Goal: Find specific page/section: Find specific page/section

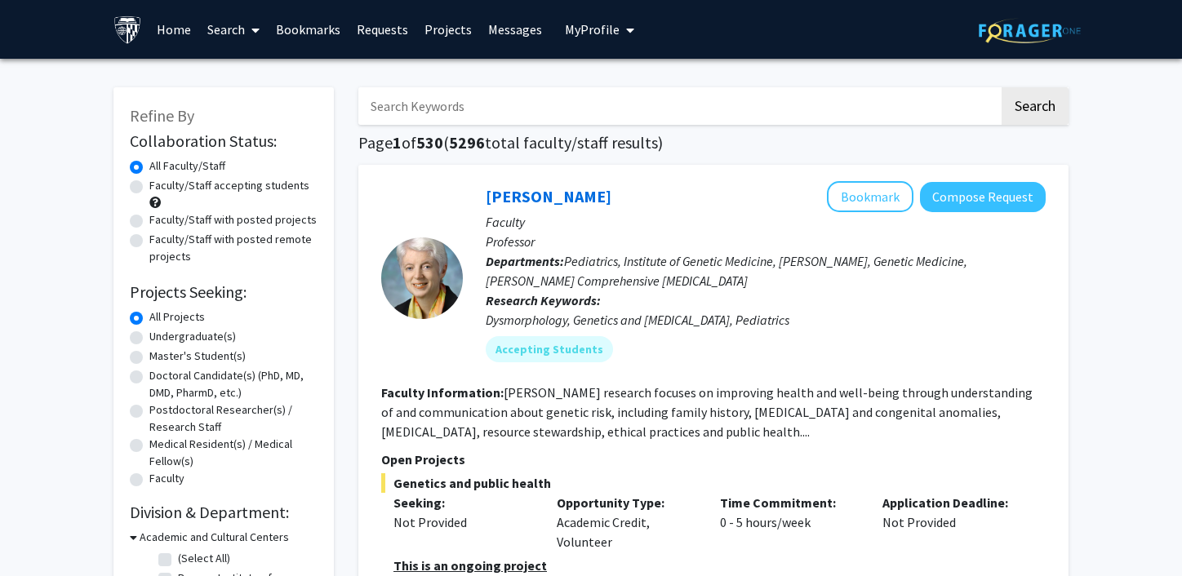
click at [443, 109] on input "Search Keywords" at bounding box center [678, 106] width 641 height 38
click at [1002, 87] on button "Search" at bounding box center [1035, 106] width 67 height 38
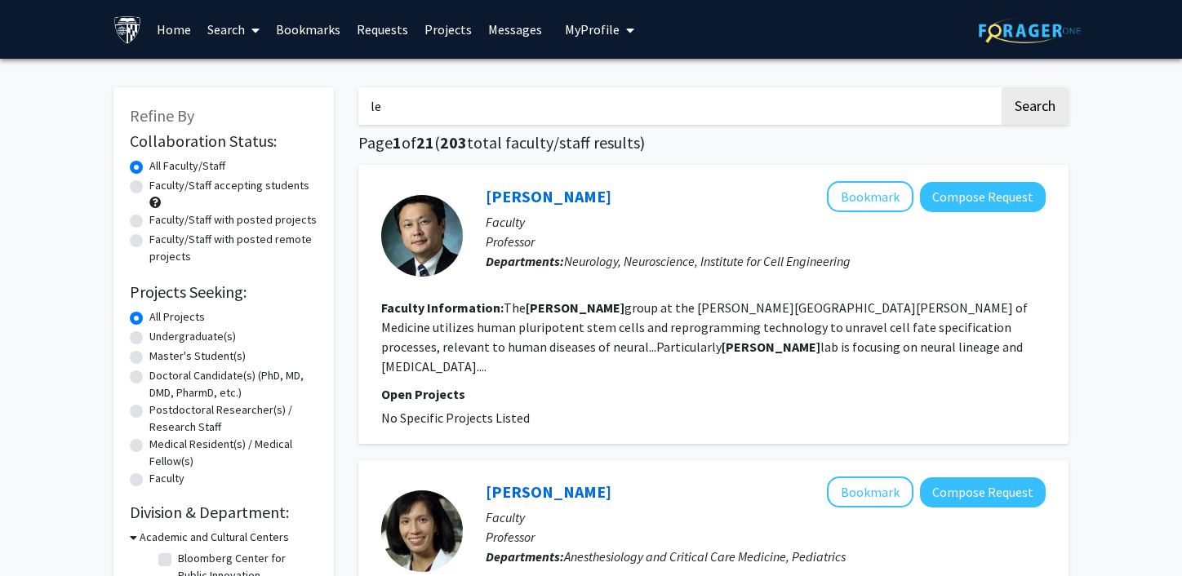
type input "l"
click at [1002, 87] on button "Search" at bounding box center [1035, 106] width 67 height 38
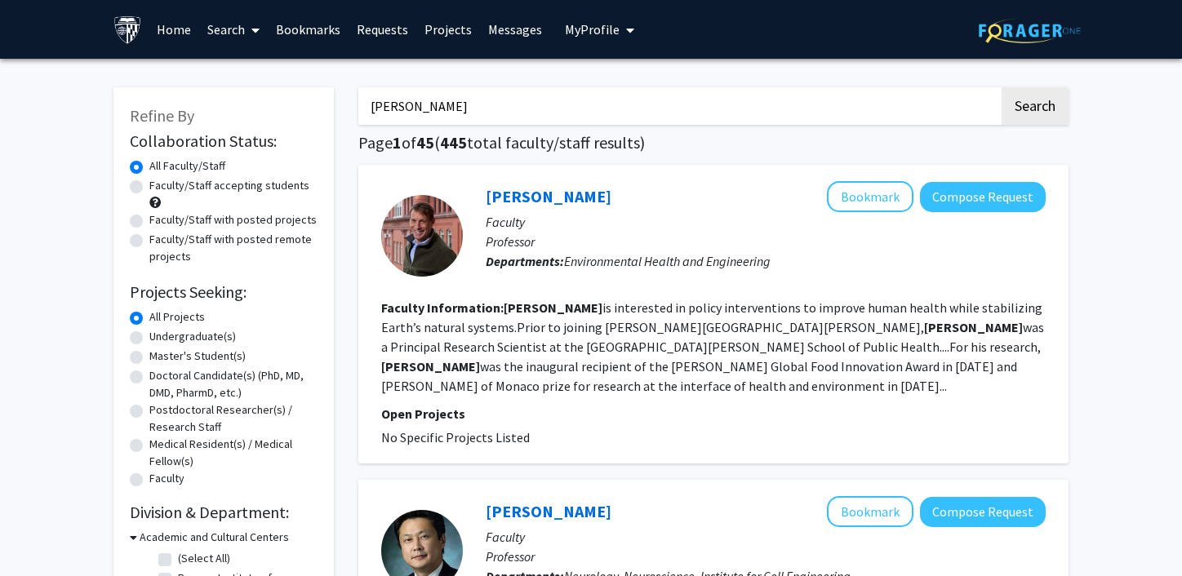
click at [379, 100] on input "[PERSON_NAME]" at bounding box center [678, 106] width 641 height 38
type input "[PERSON_NAME]"
click at [1002, 87] on button "Search" at bounding box center [1035, 106] width 67 height 38
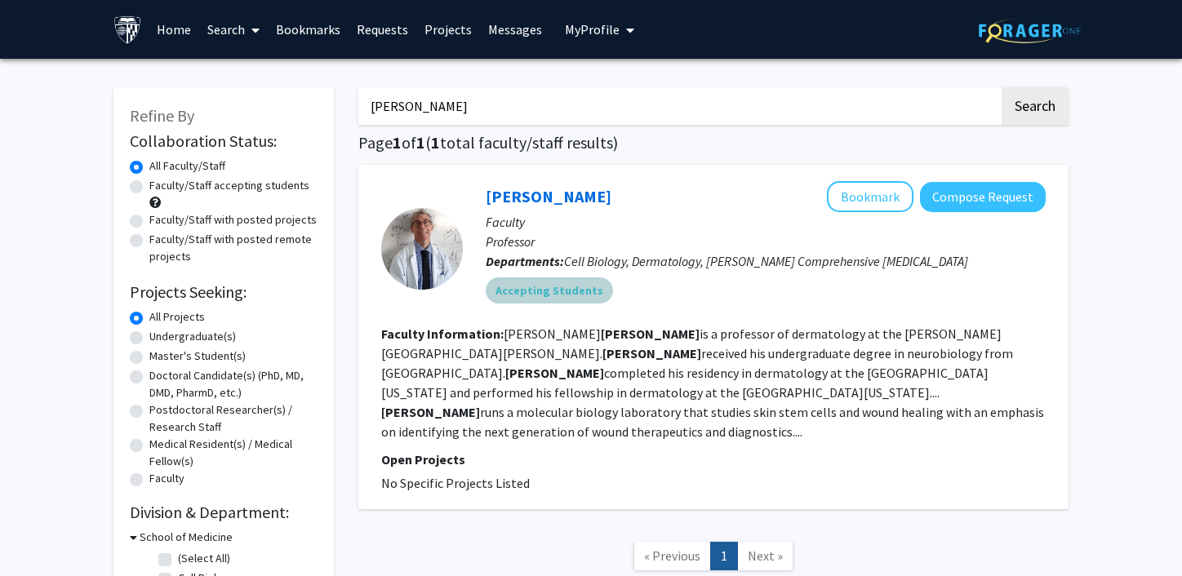
click at [576, 302] on mat-chip "Accepting Students" at bounding box center [549, 291] width 127 height 26
click at [537, 198] on link "[PERSON_NAME]" at bounding box center [549, 196] width 126 height 20
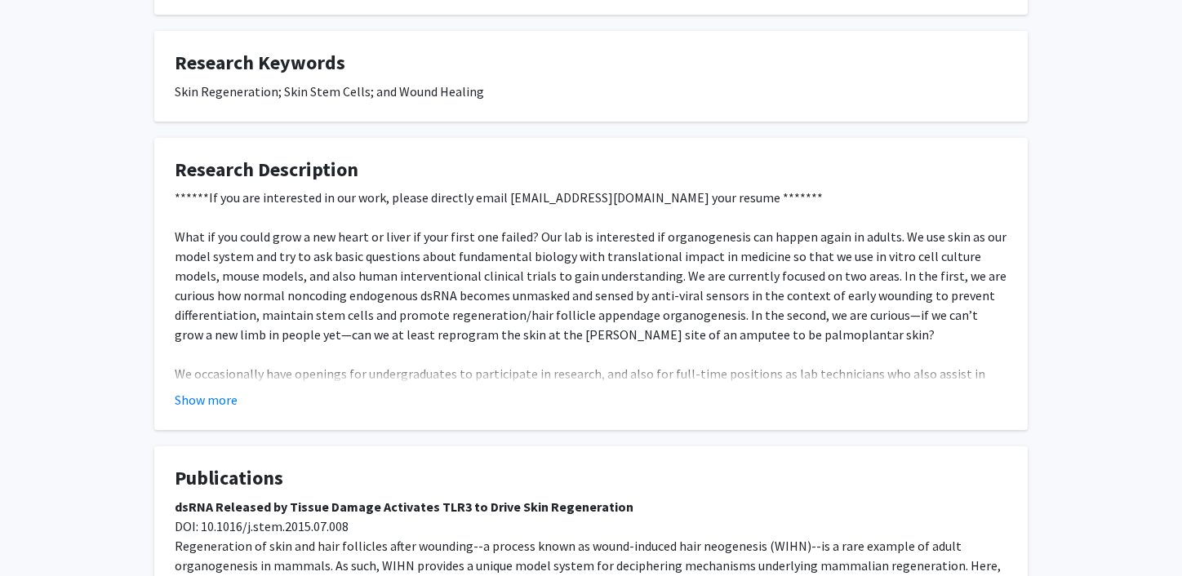
scroll to position [762, 0]
